Goal: Task Accomplishment & Management: Manage account settings

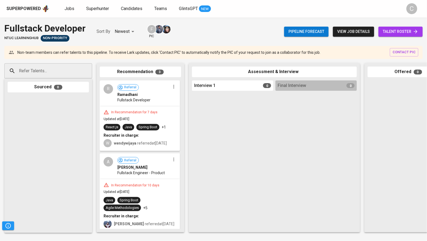
scroll to position [0, 200]
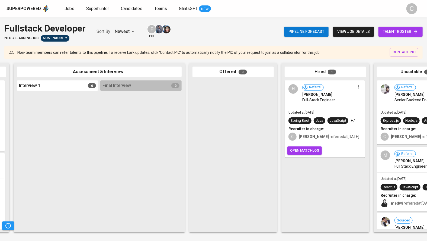
scroll to position [0, 175]
click at [309, 151] on span "open matchlog" at bounding box center [304, 150] width 29 height 6
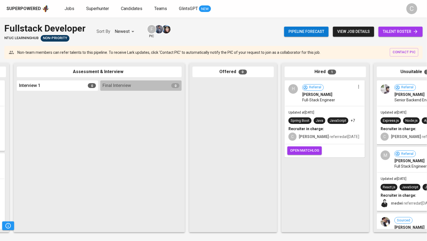
click at [309, 151] on span "open matchlog" at bounding box center [304, 150] width 29 height 6
click at [307, 151] on span "open matchlog" at bounding box center [304, 150] width 29 height 6
click at [301, 149] on span "open matchlog" at bounding box center [304, 150] width 29 height 6
click at [302, 146] on button "open matchlog" at bounding box center [305, 150] width 34 height 8
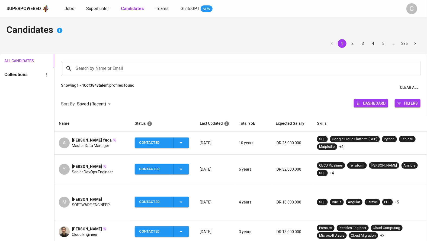
click at [141, 66] on input "Search by Name or Email" at bounding box center [242, 68] width 336 height 10
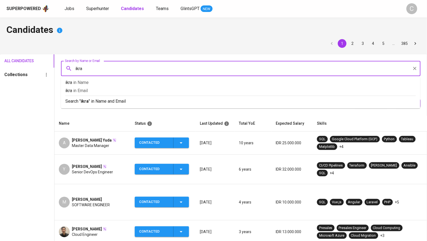
type input "ikram"
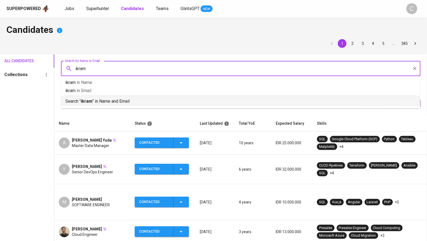
click at [121, 97] on div "Search " ikram " in Name and Email" at bounding box center [240, 99] width 351 height 9
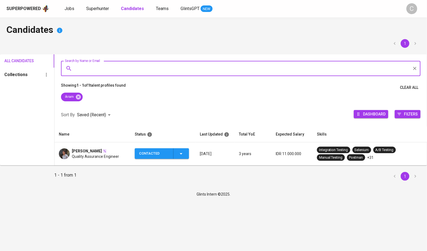
click at [88, 154] on span "Quality Assurance Engineer" at bounding box center [95, 156] width 47 height 5
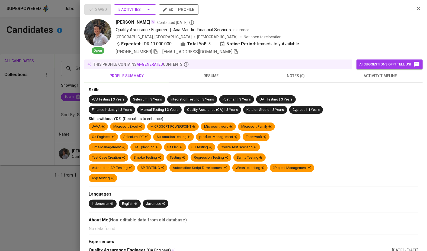
click at [143, 9] on span "5 Activities" at bounding box center [135, 9] width 34 height 7
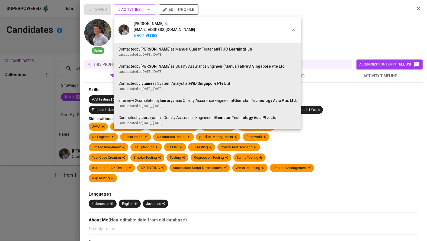
click at [47, 176] on div at bounding box center [213, 120] width 427 height 241
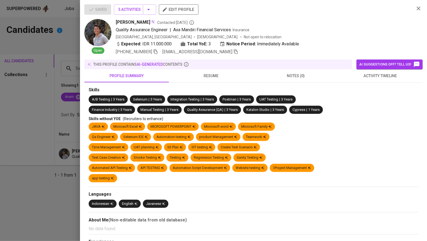
click at [43, 199] on div at bounding box center [213, 120] width 427 height 241
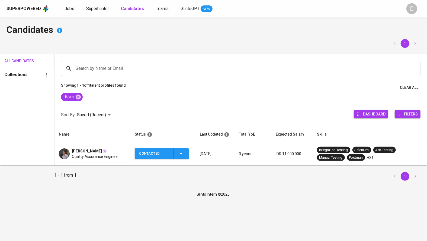
click at [179, 151] on icon "button" at bounding box center [181, 153] width 7 height 7
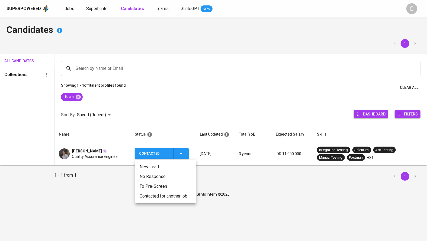
click at [155, 195] on li "Contacted for another job" at bounding box center [165, 196] width 61 height 10
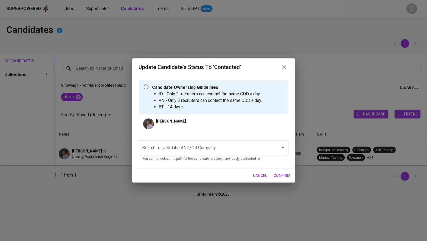
click at [182, 147] on input "Search for Job Title AND/OR Company" at bounding box center [206, 147] width 130 height 10
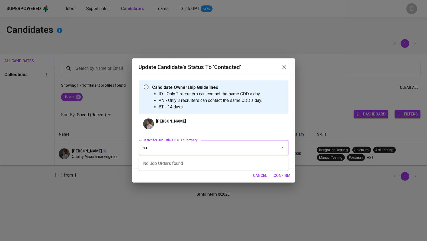
type input "a"
click at [177, 165] on li "QA Analyst - Autowealth - JF (AUTOWEALTH PTE LTD)" at bounding box center [214, 163] width 150 height 10
type input "autowealth"
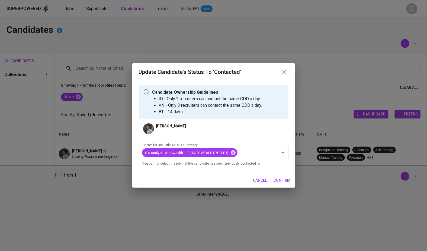
click at [285, 180] on span "confirm" at bounding box center [282, 180] width 17 height 7
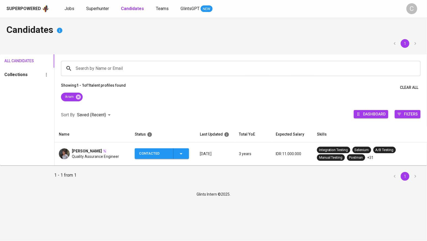
click at [94, 151] on span "Ikram Ferdinand" at bounding box center [87, 150] width 30 height 5
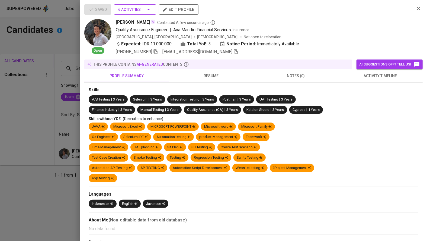
click at [137, 10] on span "6 Activities" at bounding box center [135, 9] width 34 height 7
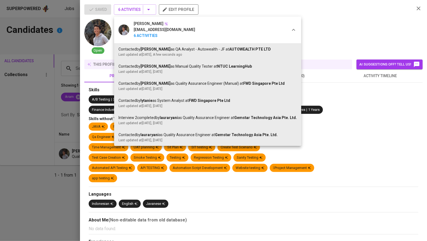
click at [45, 132] on div at bounding box center [213, 120] width 427 height 241
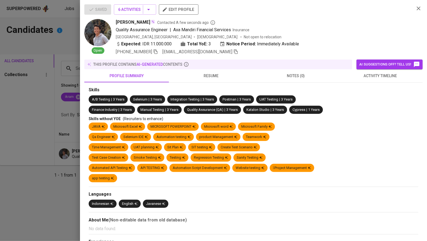
click at [34, 174] on div at bounding box center [213, 120] width 427 height 241
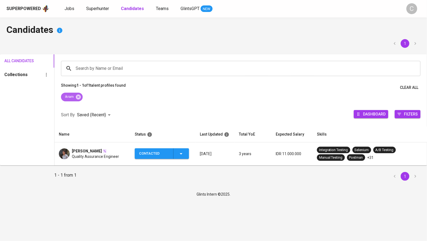
click at [79, 95] on icon at bounding box center [78, 96] width 5 height 5
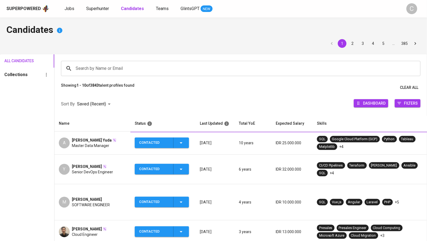
click at [105, 63] on input "Search by Name or Email" at bounding box center [242, 68] width 336 height 10
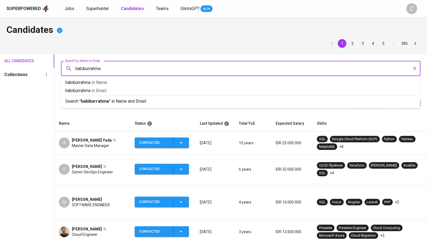
type input "habiburrahman"
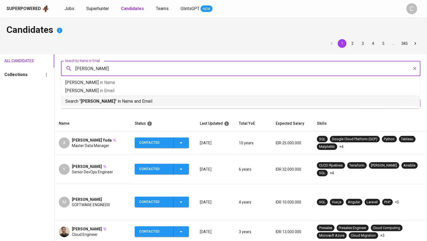
click at [105, 100] on b "habiburrahman" at bounding box center [98, 100] width 34 height 5
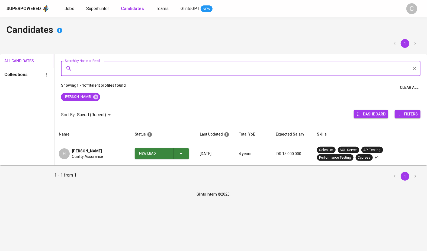
click at [95, 159] on td "H Habiburrahman Ahmadi Quality Assurance" at bounding box center [93, 153] width 76 height 23
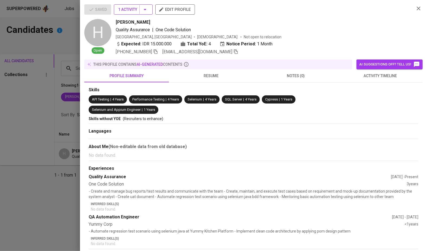
click at [141, 7] on span "1 Activity" at bounding box center [133, 9] width 30 height 7
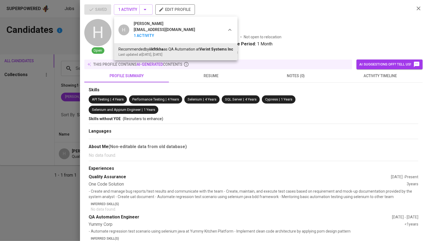
click at [47, 180] on div at bounding box center [213, 120] width 427 height 241
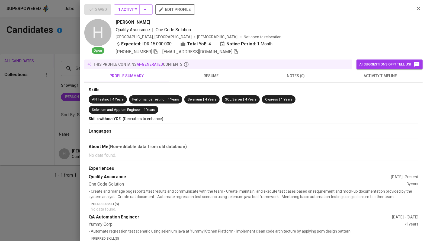
click at [47, 180] on div at bounding box center [213, 120] width 427 height 241
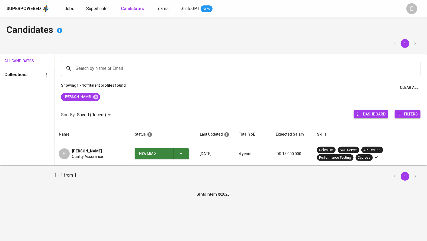
click at [180, 152] on icon "button" at bounding box center [181, 153] width 7 height 7
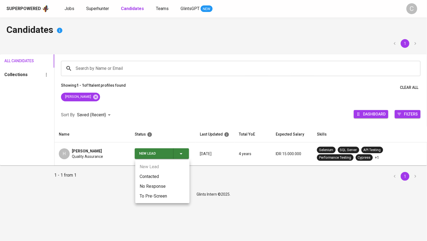
click at [150, 174] on li "Contacted" at bounding box center [162, 176] width 54 height 10
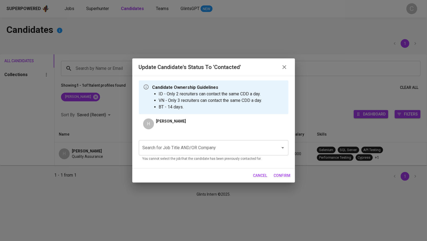
click at [180, 141] on div "Search for Job Title AND/OR Company" at bounding box center [214, 147] width 150 height 15
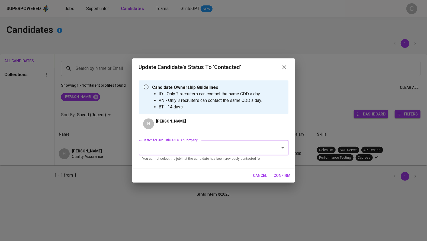
click at [178, 145] on input "Search for Job Title AND/OR Company" at bounding box center [206, 147] width 130 height 10
click at [177, 160] on li "QA Analyst - Autowealth - JF (AUTOWEALTH PTE LTD)" at bounding box center [214, 163] width 150 height 10
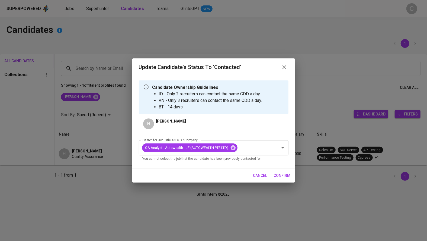
click at [282, 175] on span "confirm" at bounding box center [282, 175] width 17 height 7
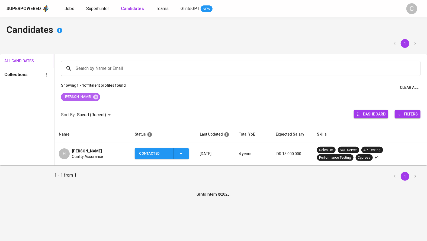
click at [94, 98] on icon at bounding box center [95, 96] width 5 height 5
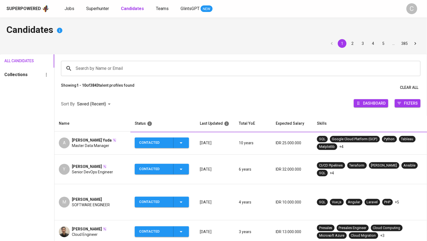
click at [124, 68] on input "Search by Name or Email" at bounding box center [242, 68] width 336 height 10
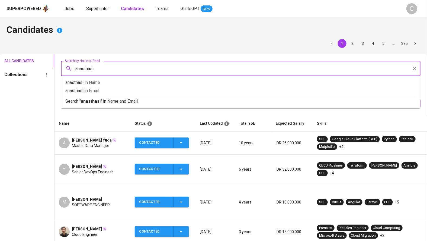
type input "anasthasia"
click at [135, 100] on p "Search " anasthasia " in Name and Email" at bounding box center [240, 101] width 351 height 7
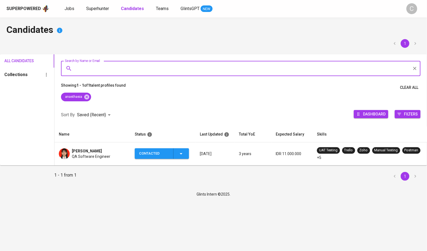
click at [184, 151] on icon "button" at bounding box center [181, 153] width 7 height 7
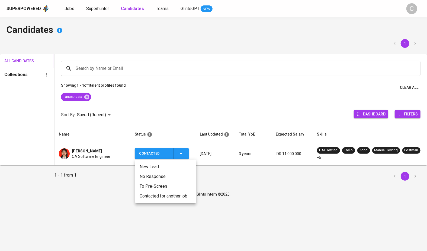
click at [161, 196] on li "Contacted for another job" at bounding box center [165, 196] width 61 height 10
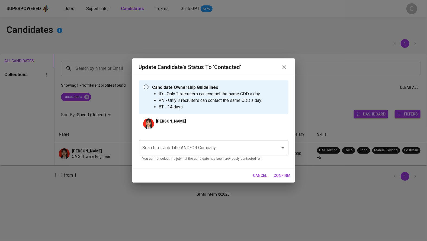
click at [185, 148] on input "Search for Job Title AND/OR Company" at bounding box center [206, 147] width 130 height 10
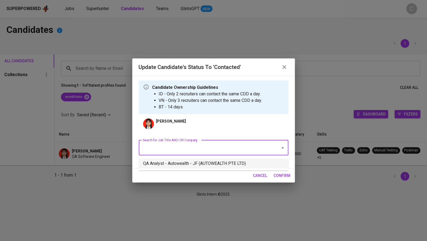
click at [178, 161] on li "QA Analyst - Autowealth - JF (AUTOWEALTH PTE LTD)" at bounding box center [214, 163] width 150 height 10
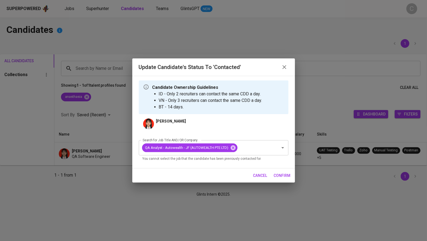
click at [292, 174] on button "confirm" at bounding box center [282, 175] width 21 height 10
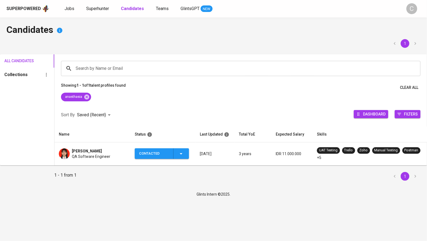
click at [95, 157] on span "QA Software Engineer" at bounding box center [91, 156] width 39 height 5
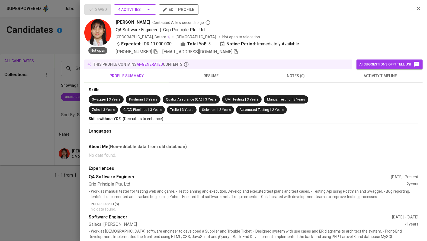
click at [141, 10] on span "4 Activities" at bounding box center [135, 9] width 34 height 7
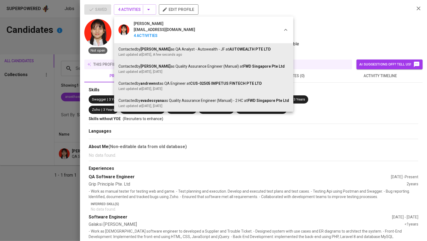
click at [53, 152] on div at bounding box center [213, 120] width 427 height 241
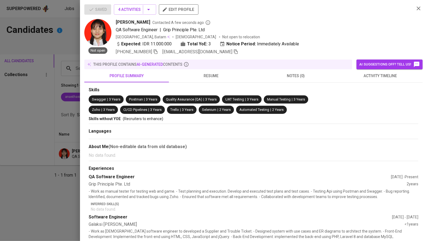
click at [53, 152] on div at bounding box center [213, 120] width 427 height 241
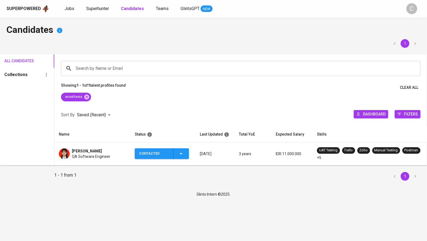
click at [87, 97] on icon at bounding box center [86, 96] width 5 height 5
click at [98, 65] on input "Search by Name or Email" at bounding box center [242, 68] width 336 height 10
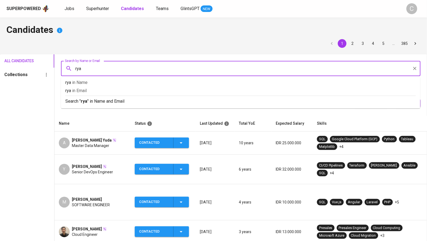
type input "ryan"
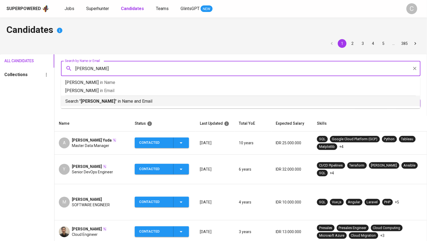
click at [103, 96] on div "Search " ryan " in Name and Email" at bounding box center [240, 99] width 351 height 9
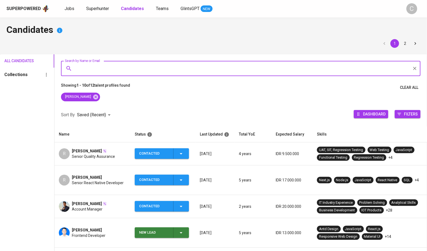
click at [91, 158] on span "Senior Quality Assurance" at bounding box center [93, 156] width 43 height 5
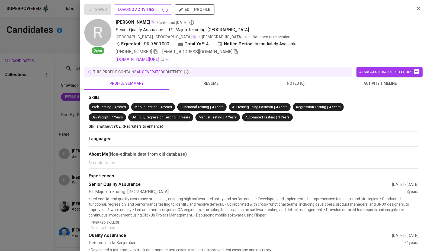
click at [19, 164] on div at bounding box center [213, 125] width 427 height 251
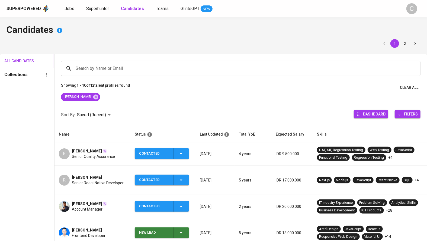
click at [185, 153] on span "Contacted" at bounding box center [162, 153] width 50 height 11
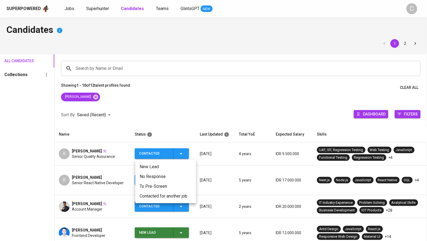
click at [157, 198] on li "Contacted for another job" at bounding box center [165, 196] width 61 height 10
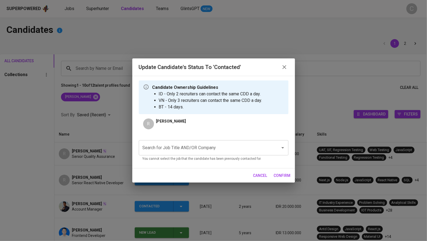
click at [162, 151] on input "Search for Job Title AND/OR Company" at bounding box center [206, 147] width 130 height 10
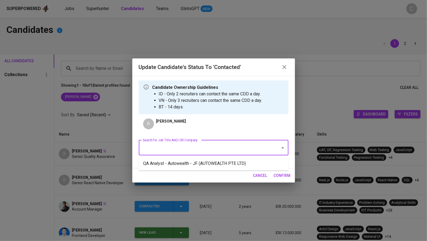
click at [169, 157] on ul "QA Analyst - Autowealth - JF (AUTOWEALTH PTE LTD)" at bounding box center [214, 163] width 150 height 14
click at [177, 160] on li "QA Analyst - Autowealth - JF (AUTOWEALTH PTE LTD)" at bounding box center [214, 163] width 150 height 10
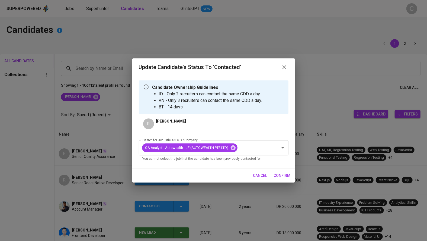
click at [282, 174] on span "confirm" at bounding box center [282, 175] width 17 height 7
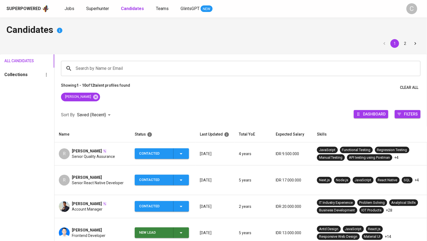
click at [95, 146] on td "R Ryan Ramadhani Senior Quality Assurance" at bounding box center [93, 153] width 76 height 23
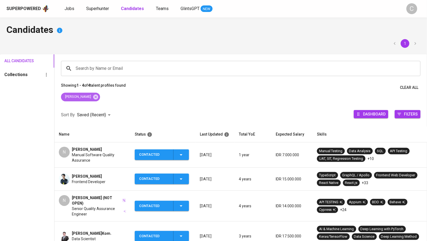
click at [93, 99] on icon at bounding box center [96, 97] width 6 height 6
click at [91, 72] on input "Search by Name or Email" at bounding box center [242, 68] width 336 height 10
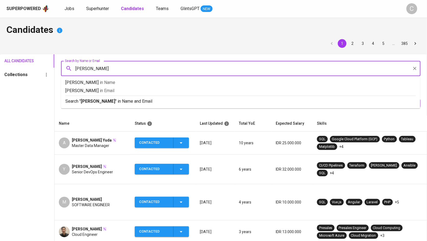
type input "rizky"
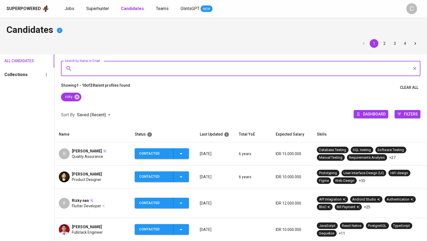
click at [105, 174] on div "[PERSON_NAME] Product Designer" at bounding box center [92, 176] width 67 height 11
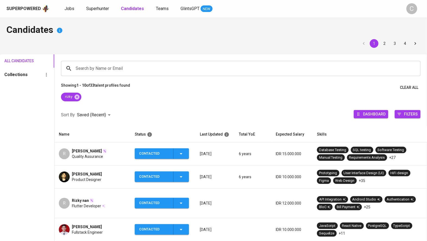
click at [116, 171] on div "[PERSON_NAME] Product Designer" at bounding box center [92, 176] width 67 height 11
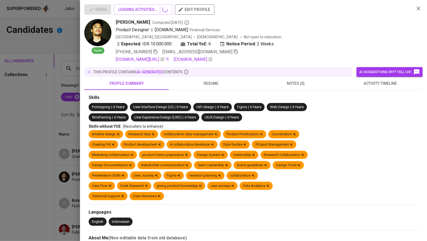
click at [105, 174] on div at bounding box center [213, 120] width 427 height 241
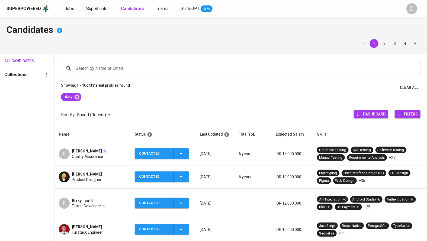
click at [110, 176] on div "[PERSON_NAME] Product Designer" at bounding box center [92, 176] width 67 height 11
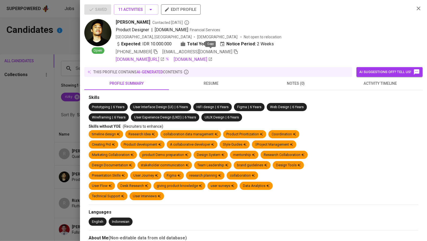
click at [234, 52] on icon "button" at bounding box center [236, 51] width 5 height 5
click at [10, 153] on div at bounding box center [213, 120] width 427 height 241
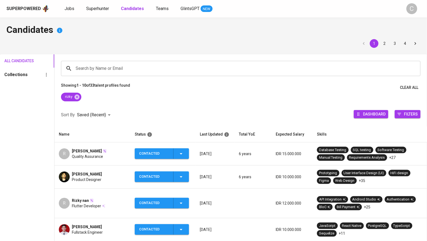
click at [144, 104] on div "Sort By Saved (Recent) DESC Dashboard Filters" at bounding box center [241, 114] width 373 height 23
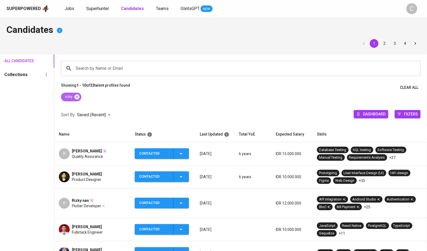
click at [78, 99] on icon at bounding box center [77, 96] width 5 height 5
